Goal: Information Seeking & Learning: Learn about a topic

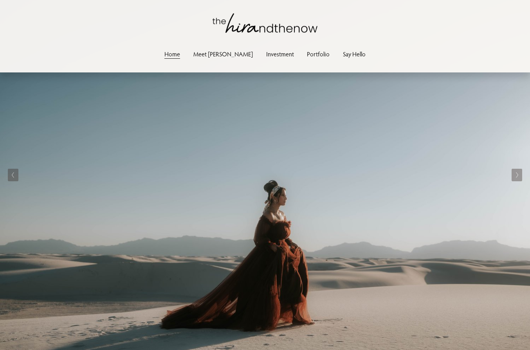
click at [266, 52] on link "Investment" at bounding box center [280, 54] width 28 height 11
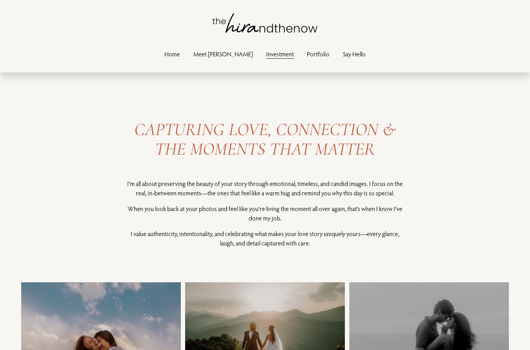
click at [482, 128] on div "CAPTURING LOVE, CONNECTION & THE MOMENTS THAT MATTER I’m all about preserving t…" at bounding box center [265, 258] width 530 height 336
click at [115, 176] on div "CAPTURING LOVE, CONNECTION & THE MOMENTS THAT MATTER I’m all about preserving t…" at bounding box center [265, 258] width 530 height 336
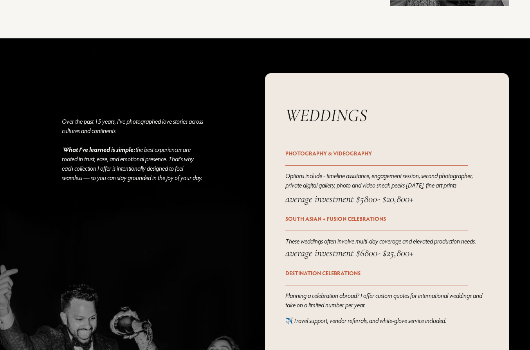
scroll to position [858, 0]
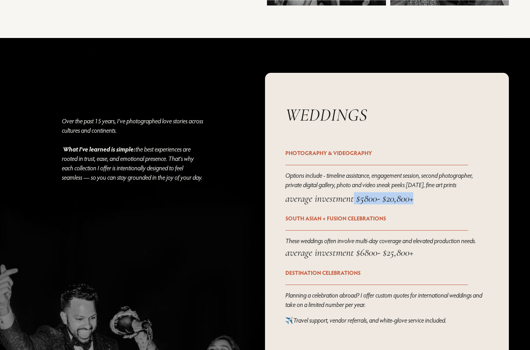
drag, startPoint x: 421, startPoint y: 201, endPoint x: 353, endPoint y: 203, distance: 67.3
click at [353, 203] on h4 "average investment $5800- $20,800+" at bounding box center [386, 198] width 203 height 12
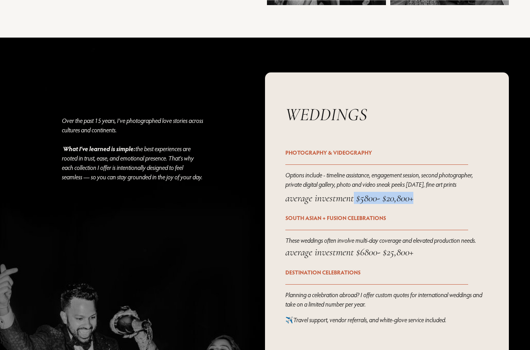
scroll to position [868, 0]
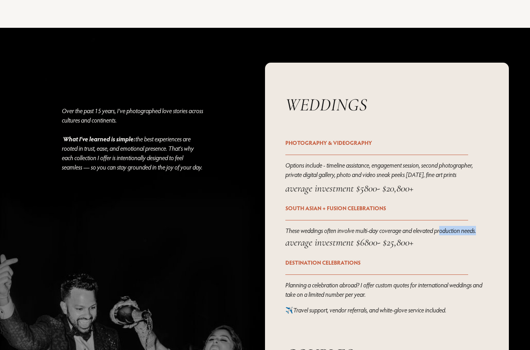
click at [444, 236] on div "These weddings often involve multi-day coverage and elevated production needs." at bounding box center [386, 231] width 203 height 11
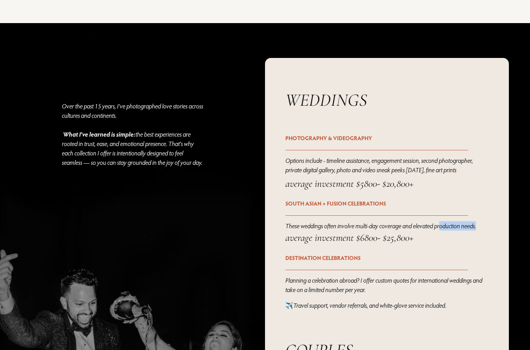
scroll to position [874, 0]
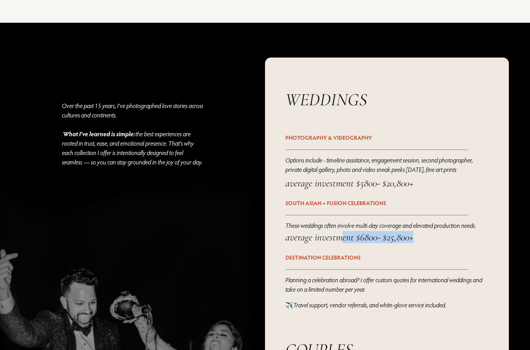
drag, startPoint x: 428, startPoint y: 240, endPoint x: 340, endPoint y: 235, distance: 88.1
click at [340, 235] on h4 "average investment $6800- $25,800+" at bounding box center [386, 237] width 203 height 12
click at [468, 244] on div "average investment $6800- $25,800+" at bounding box center [386, 242] width 203 height 22
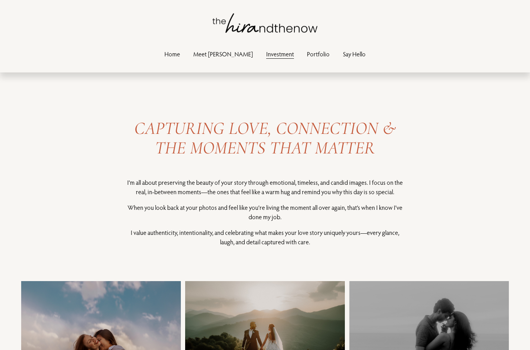
scroll to position [2, 0]
